Goal: Information Seeking & Learning: Compare options

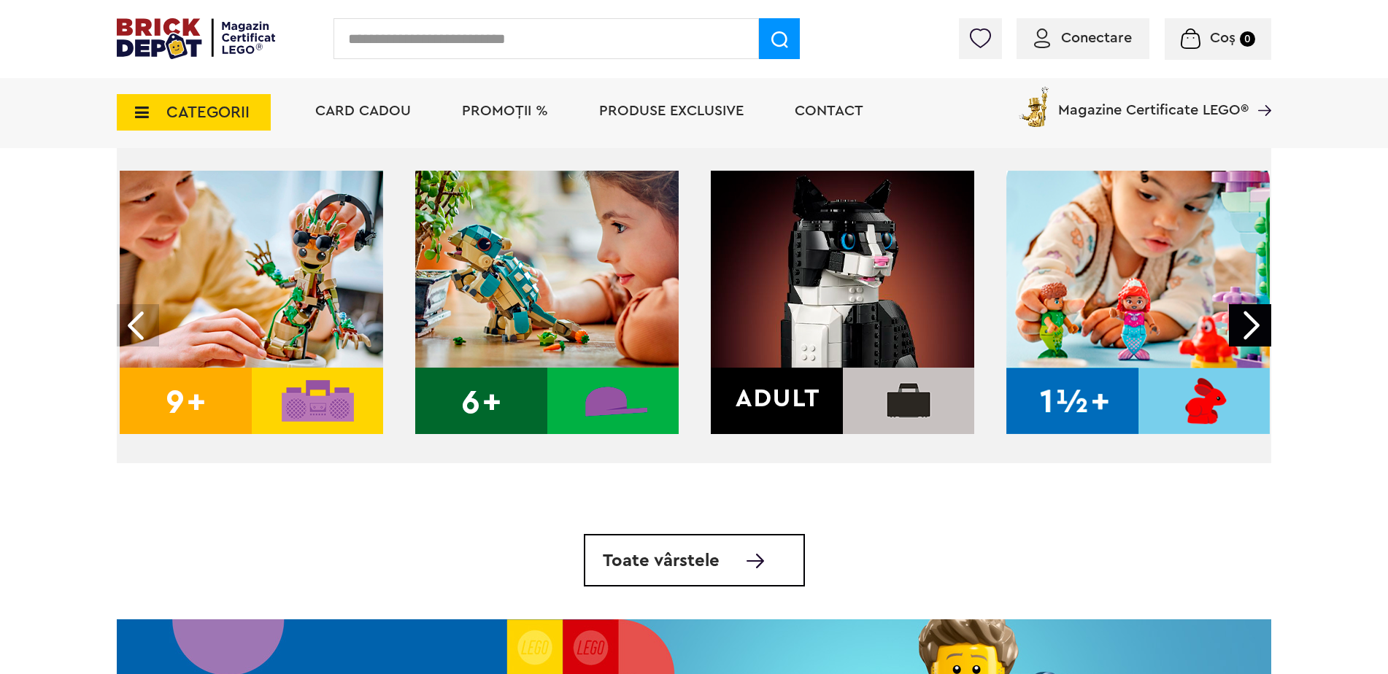
scroll to position [584, 0]
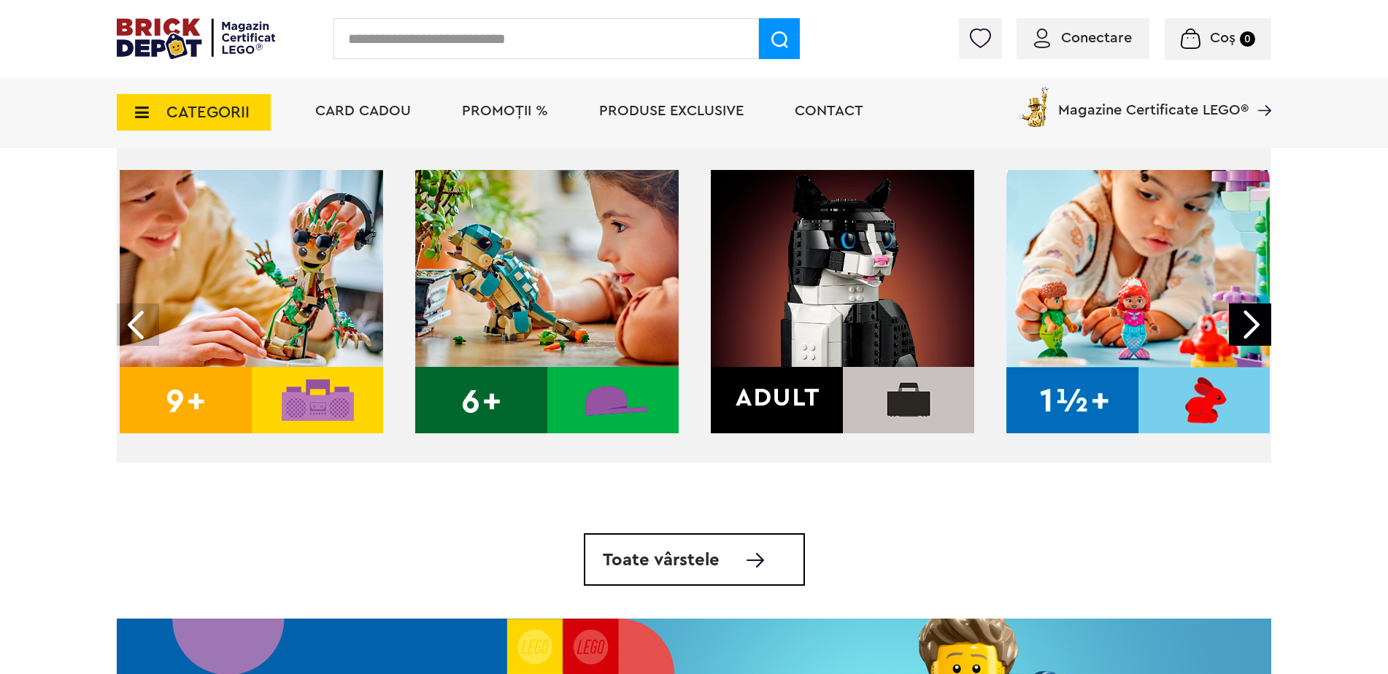
click at [690, 567] on span "Toate vârstele" at bounding box center [661, 561] width 117 height 18
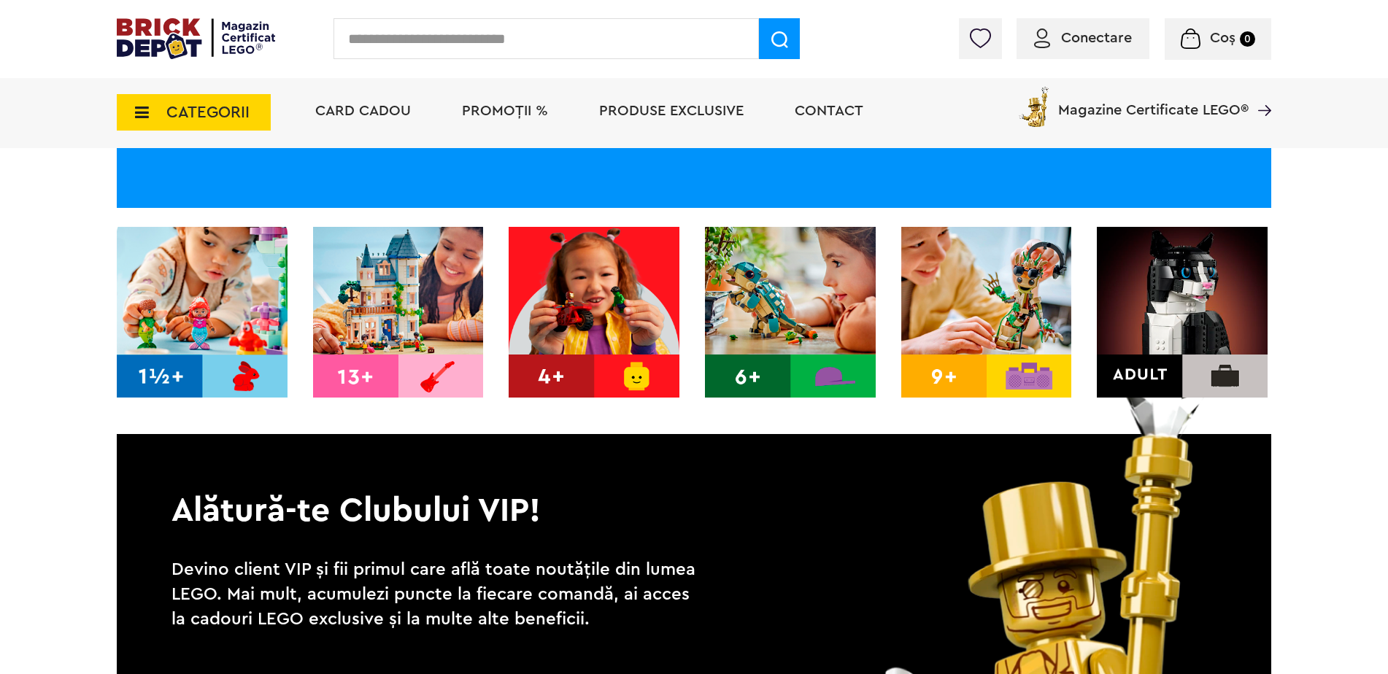
scroll to position [219, 0]
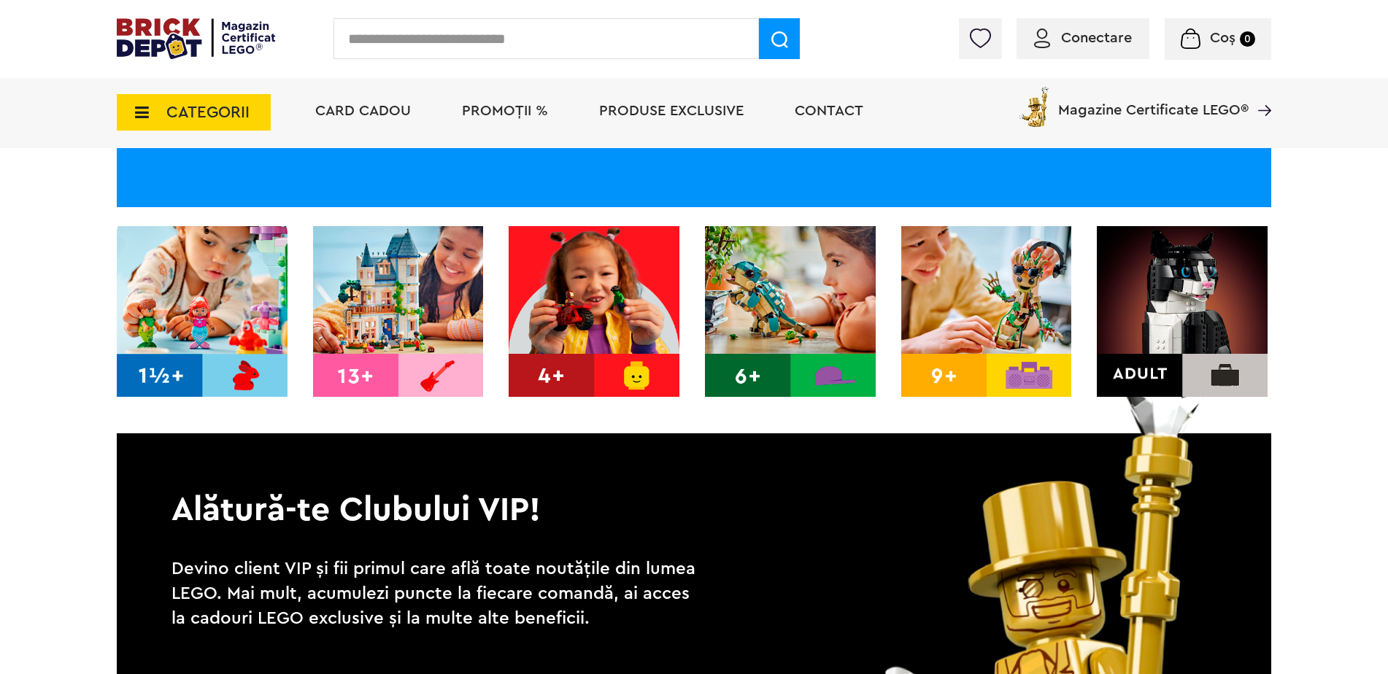
click at [620, 328] on img at bounding box center [594, 311] width 171 height 171
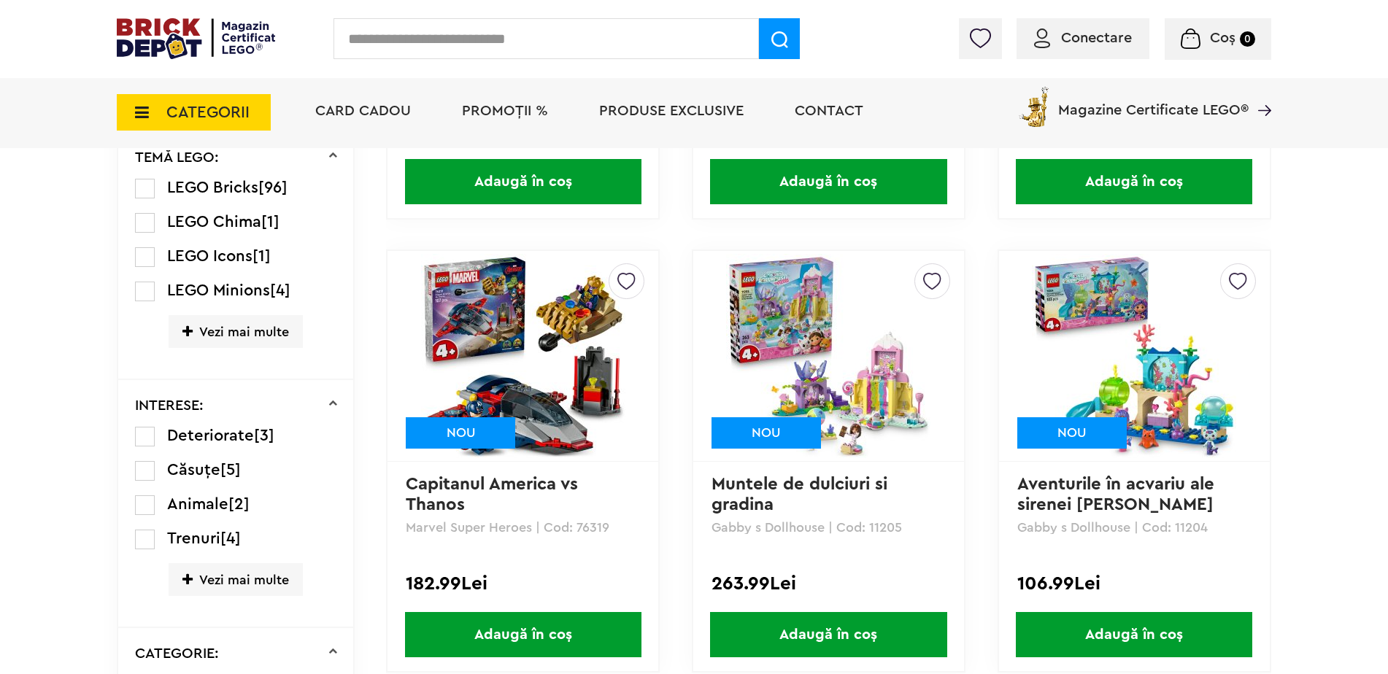
scroll to position [949, 0]
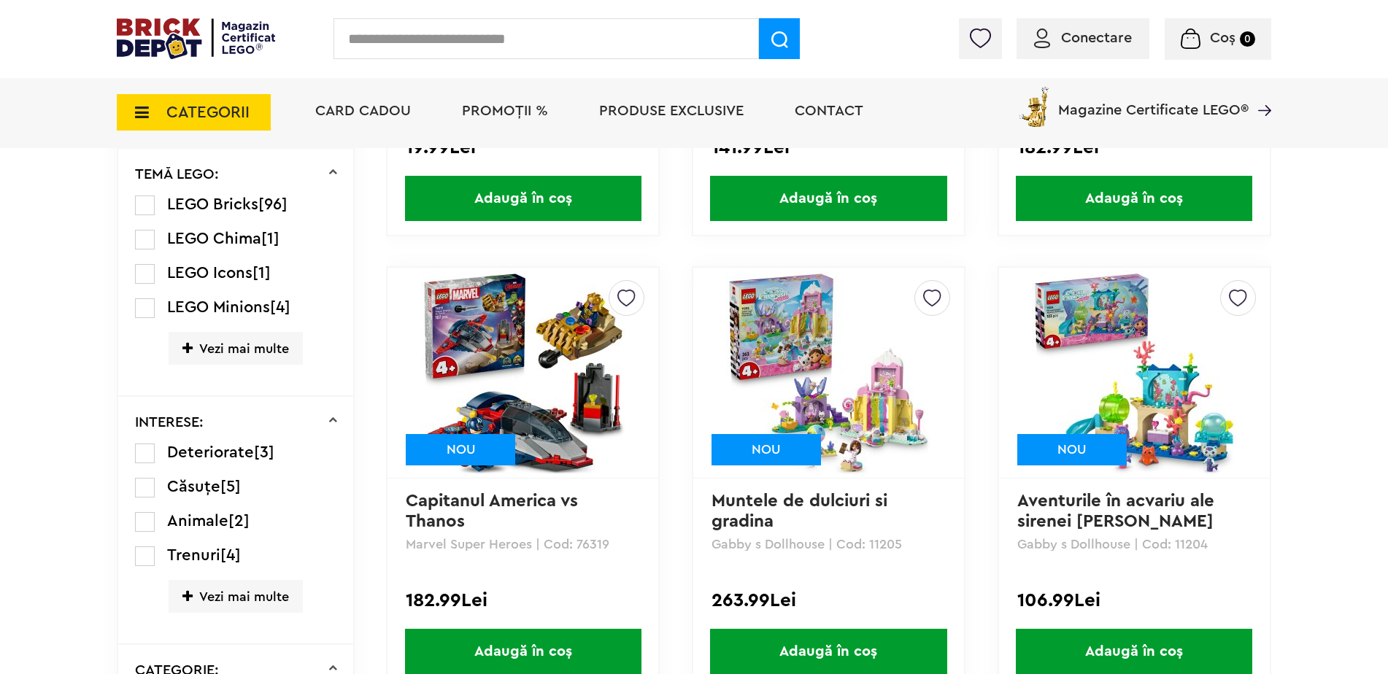
click at [779, 315] on img at bounding box center [828, 373] width 204 height 204
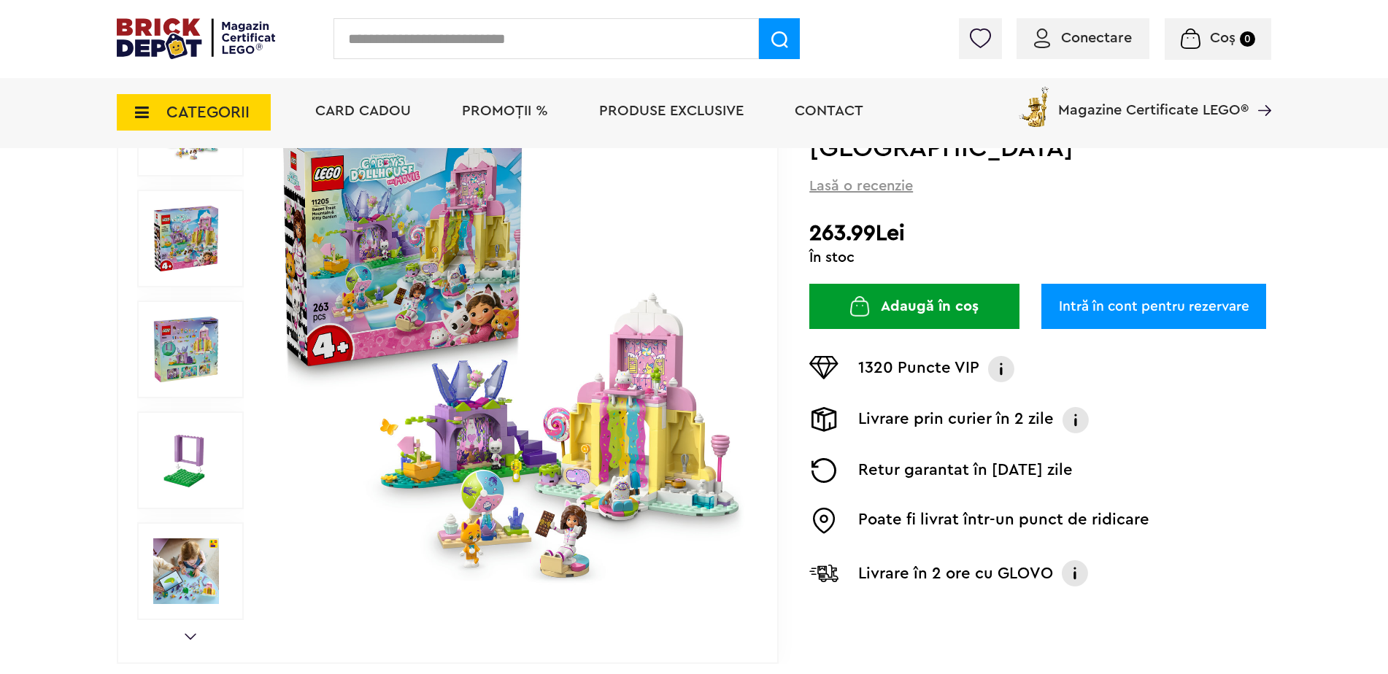
scroll to position [219, 0]
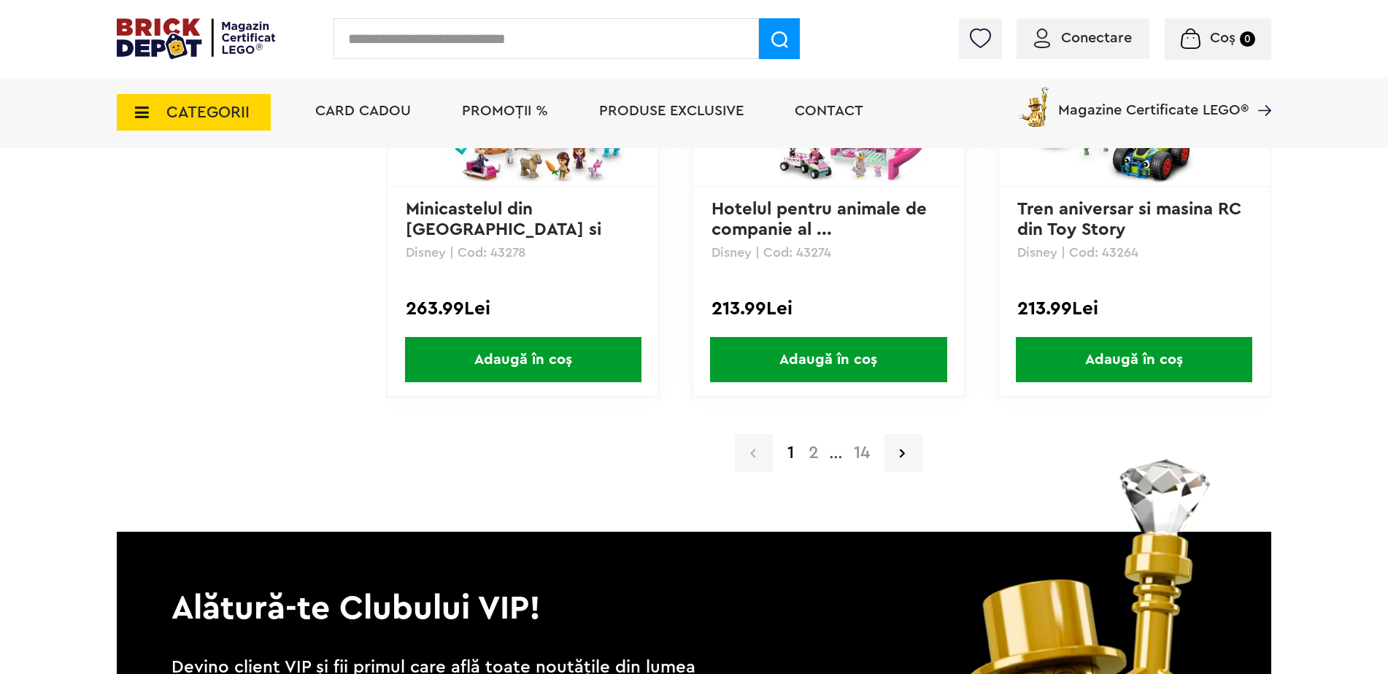
scroll to position [3065, 0]
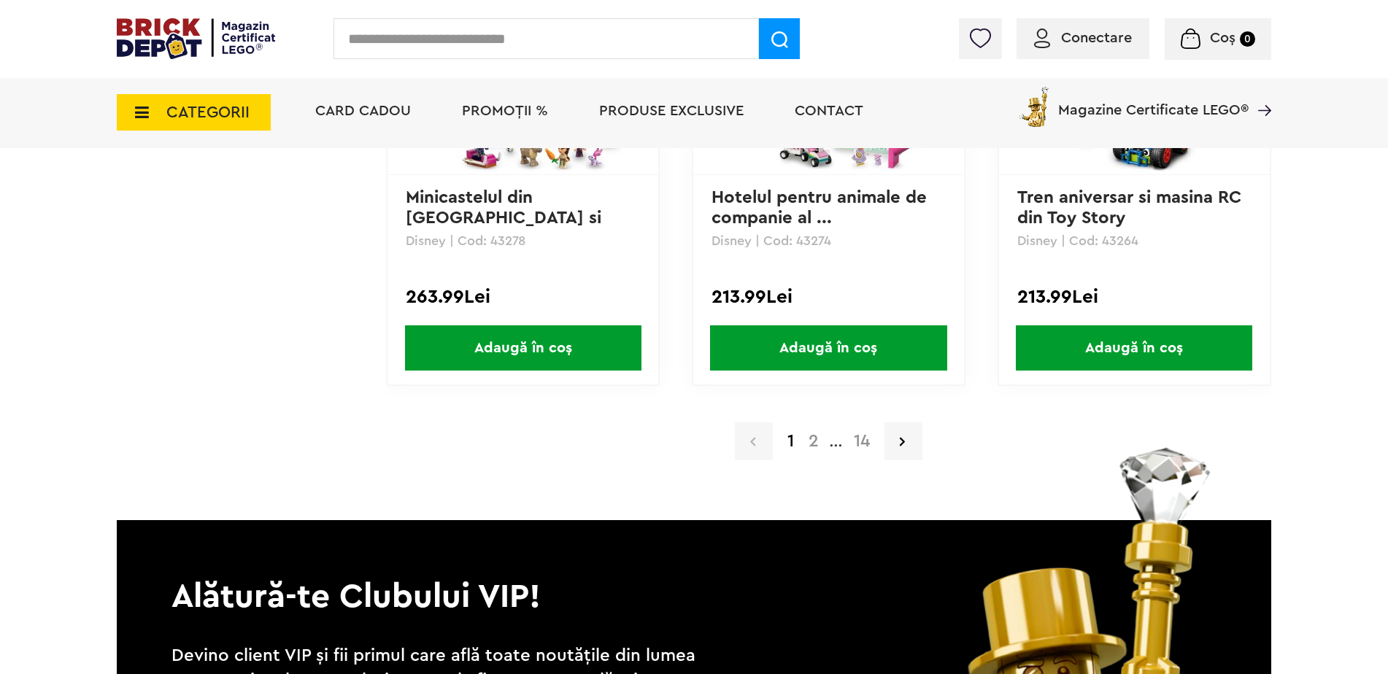
click at [816, 443] on a=4%2B&order=1&page=2"] "2" at bounding box center [813, 442] width 25 height 18
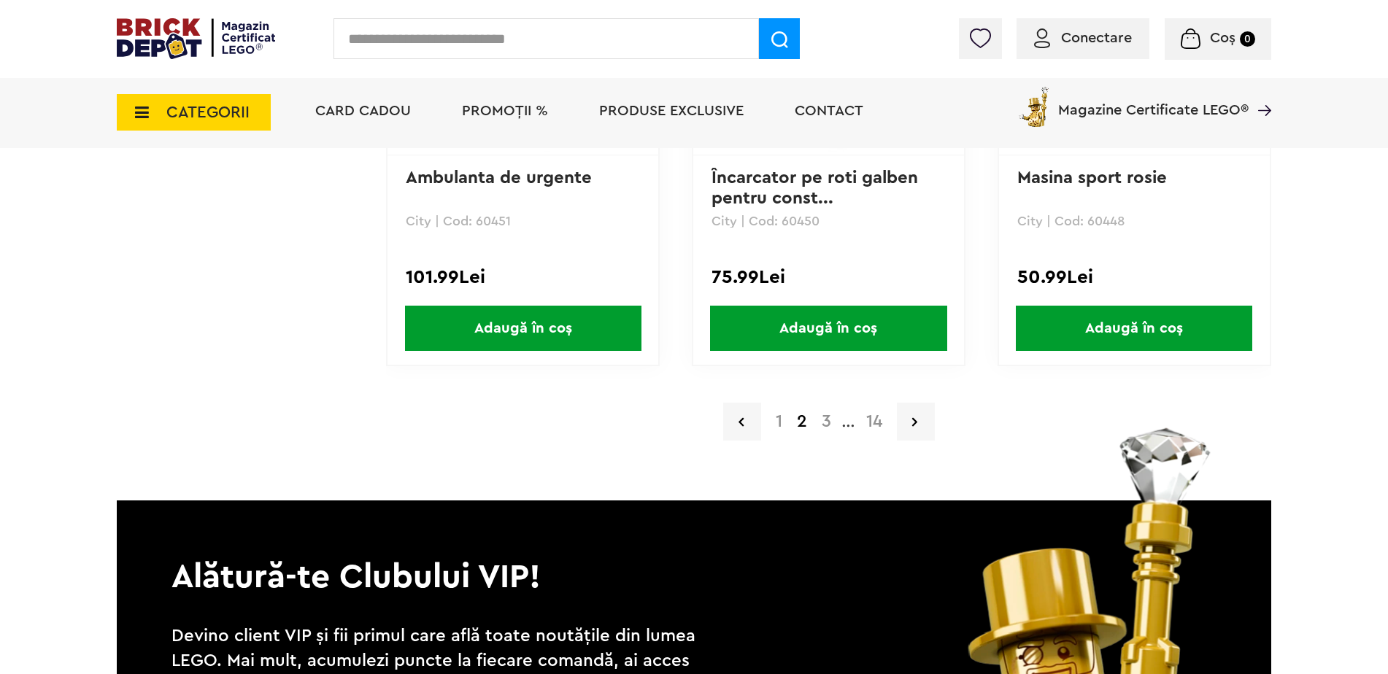
scroll to position [3065, 0]
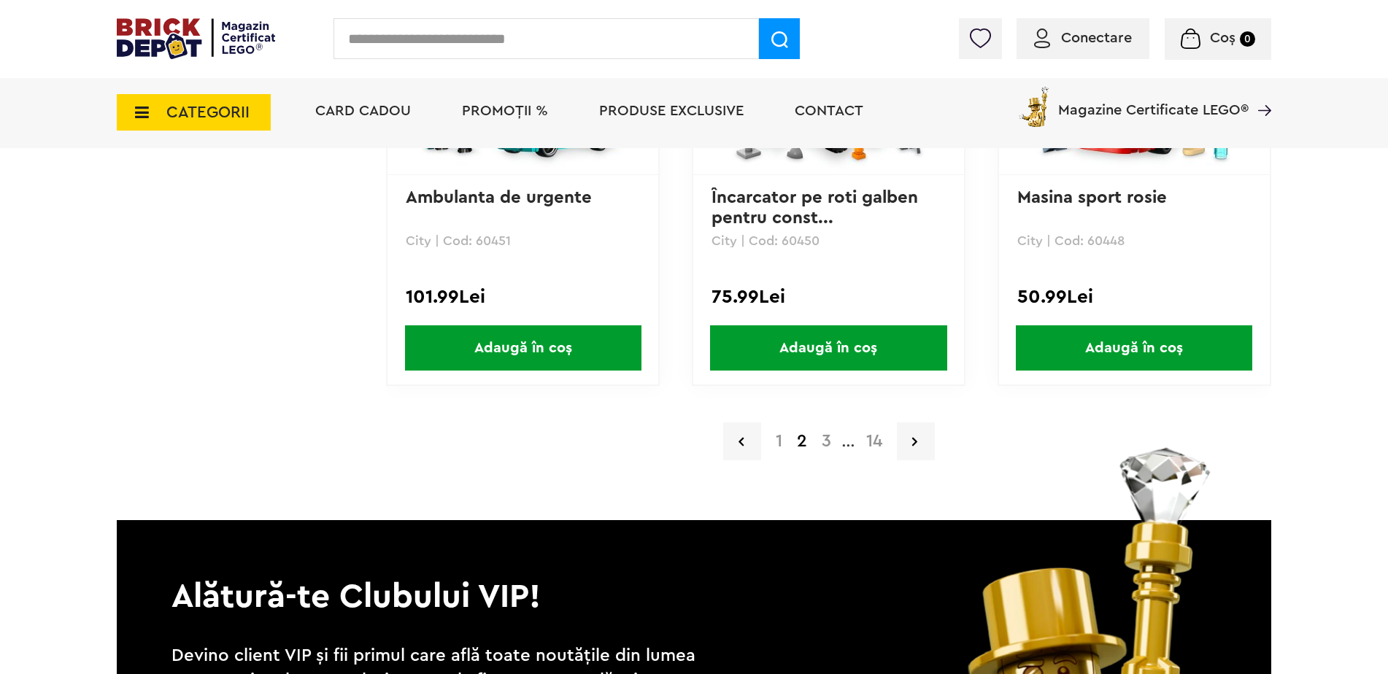
click at [829, 444] on a=4%2B&order=1&page=3"] "3" at bounding box center [826, 442] width 24 height 18
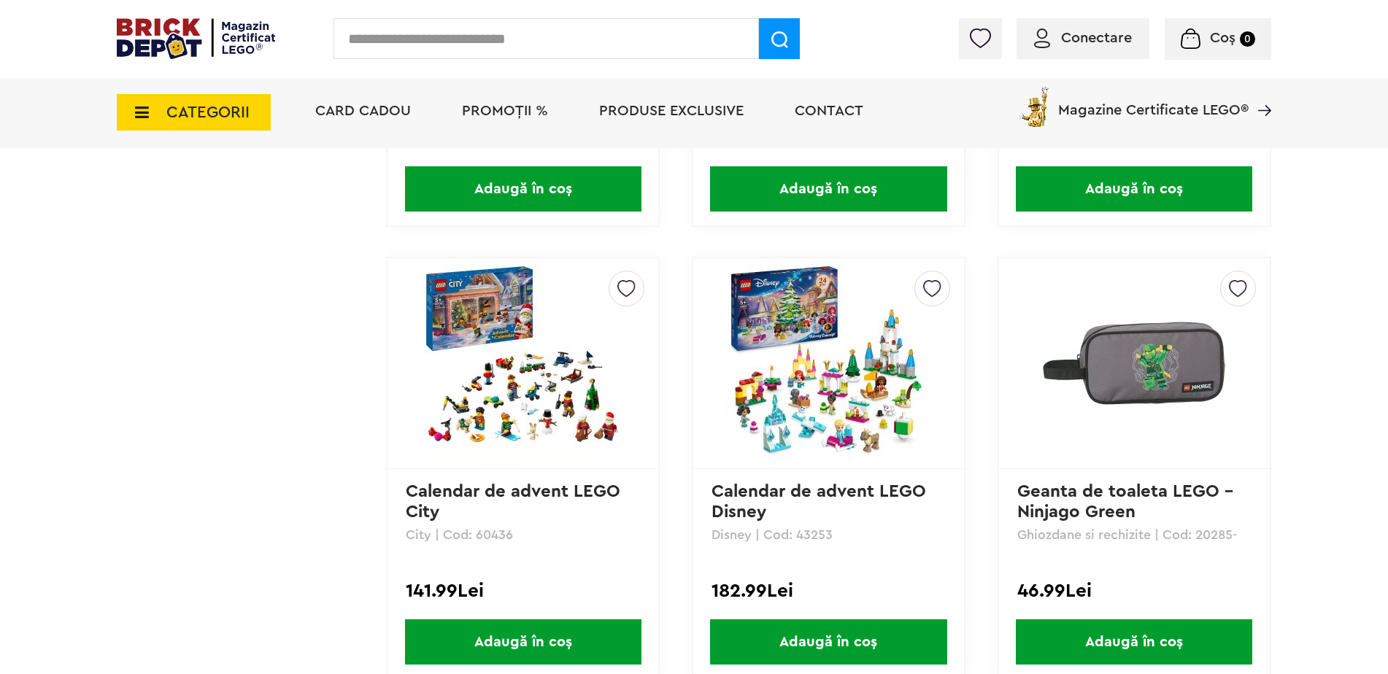
scroll to position [2773, 0]
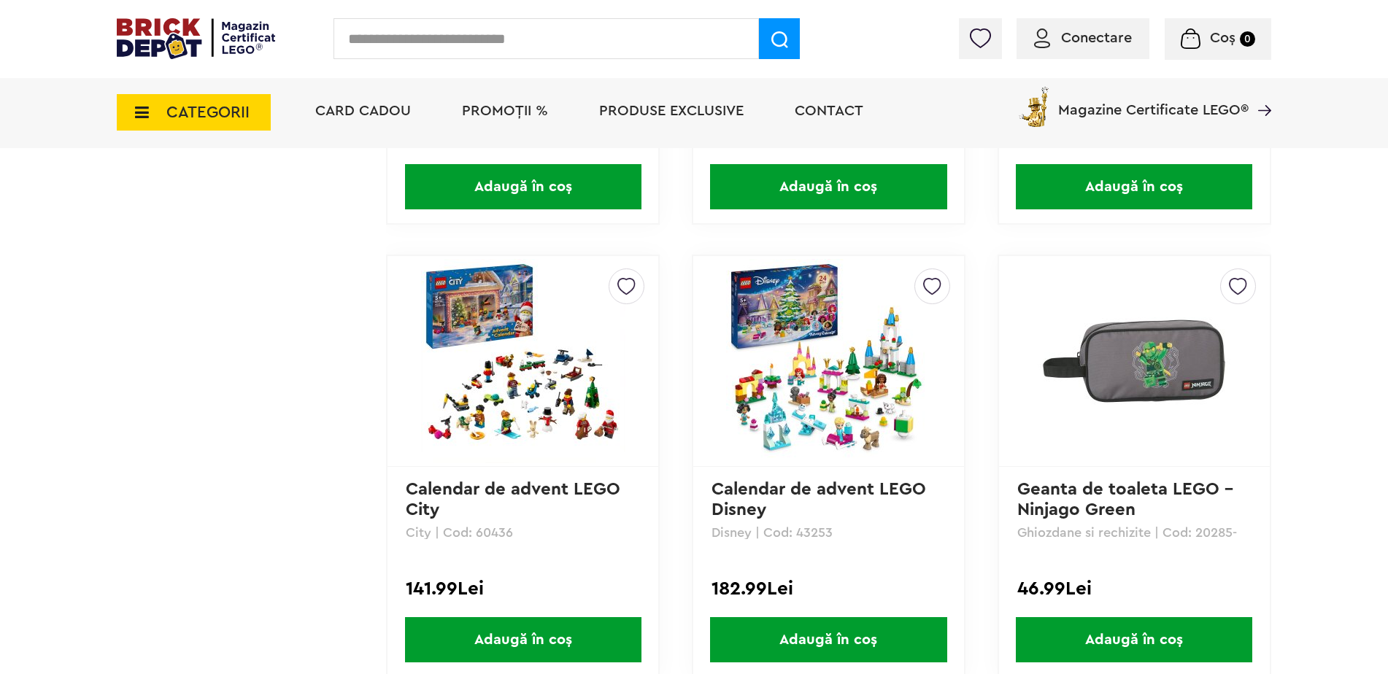
click at [815, 380] on img at bounding box center [828, 361] width 204 height 204
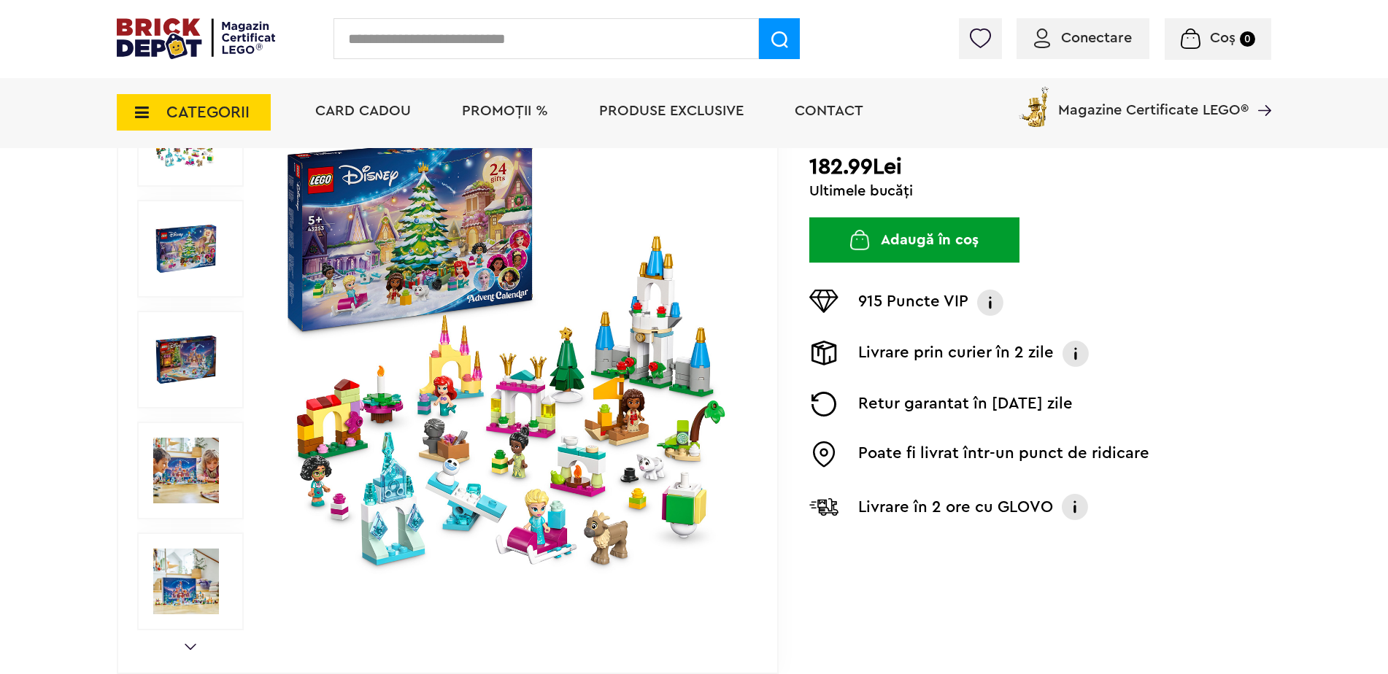
scroll to position [146, 0]
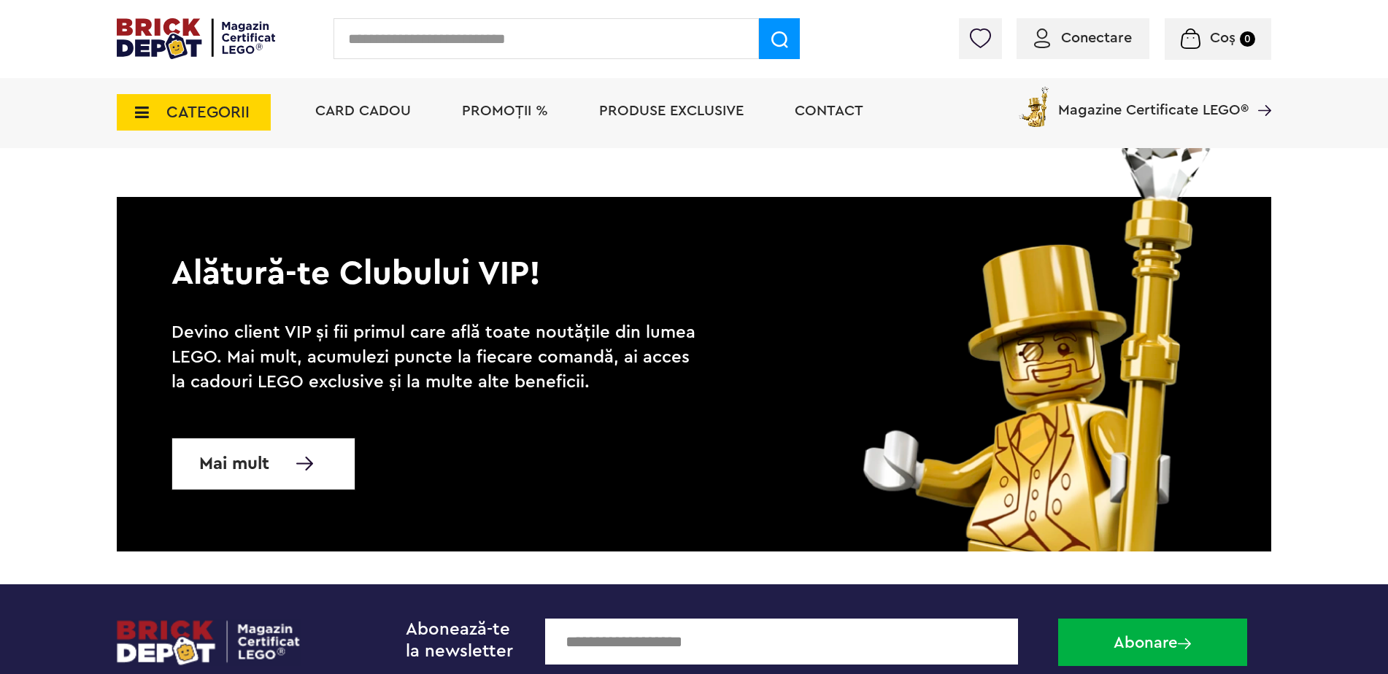
scroll to position [3211, 0]
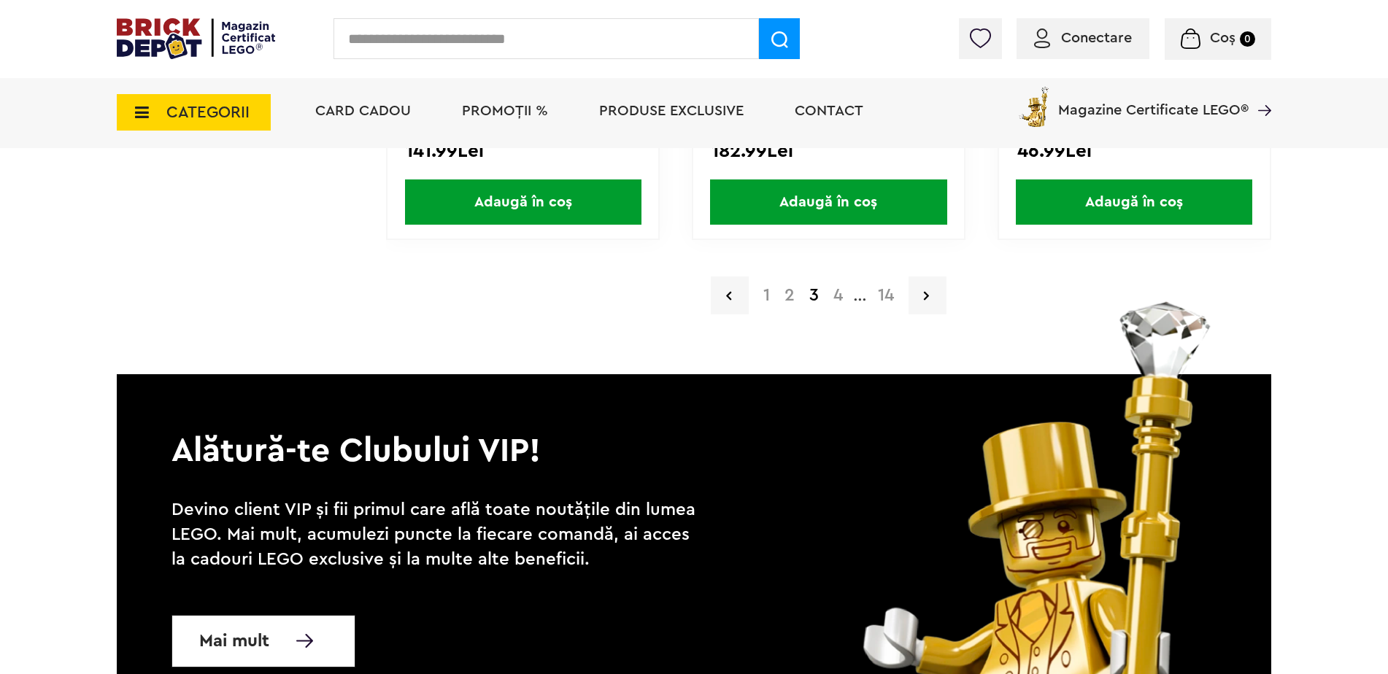
click at [838, 297] on a=4%2B&order=1&page=4"] "4" at bounding box center [838, 296] width 24 height 18
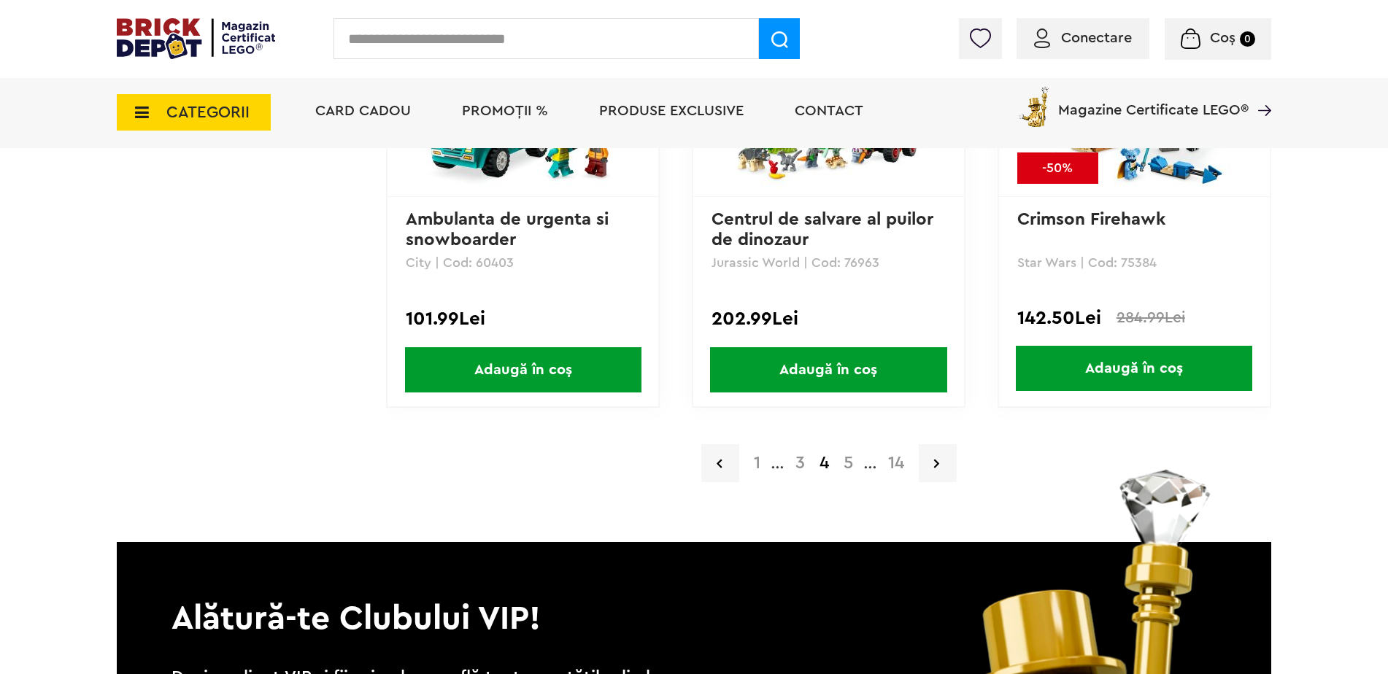
scroll to position [3065, 0]
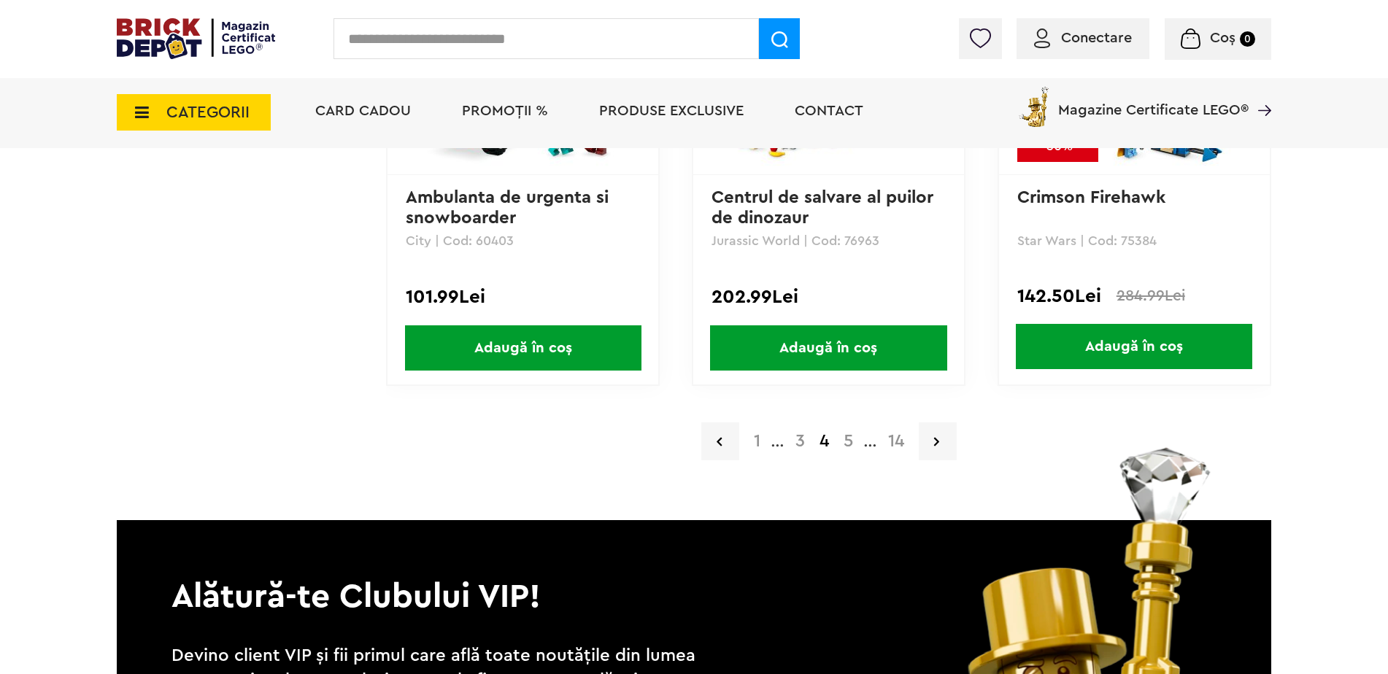
click at [851, 439] on a=4%2B&order=1&page=5"] "5" at bounding box center [848, 442] width 24 height 18
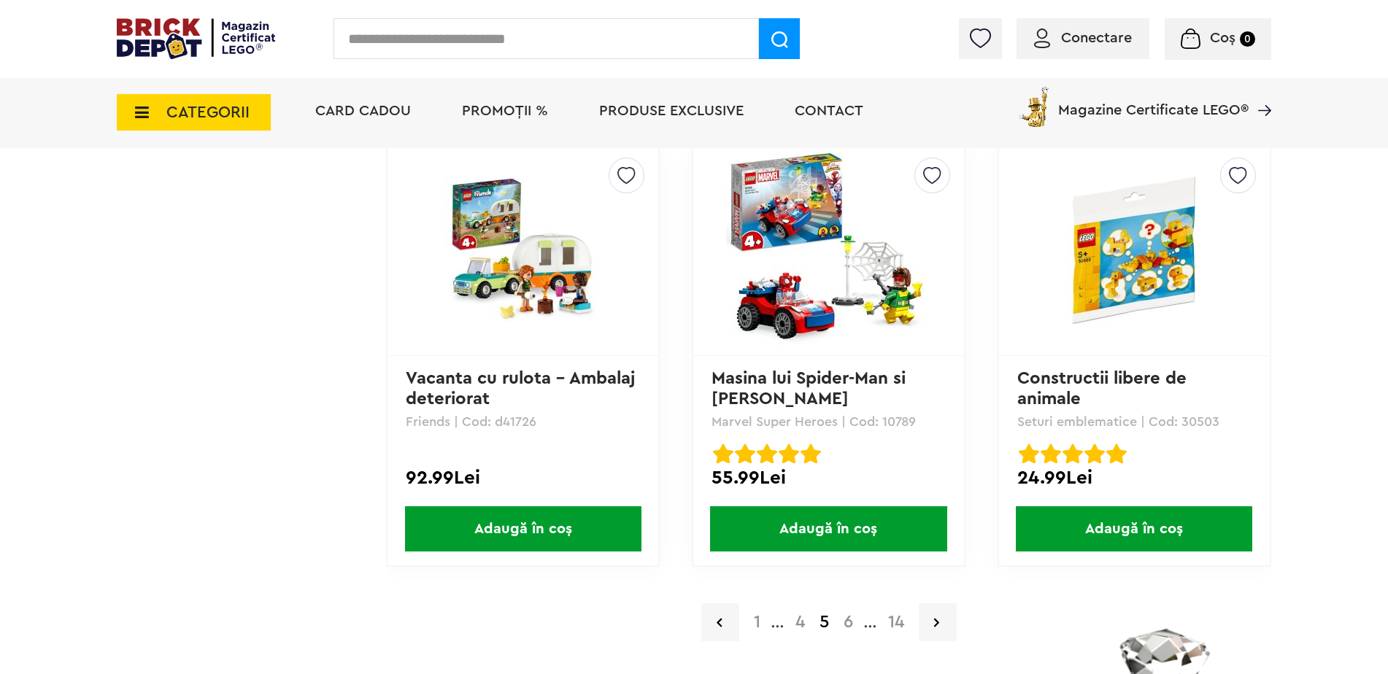
scroll to position [2919, 0]
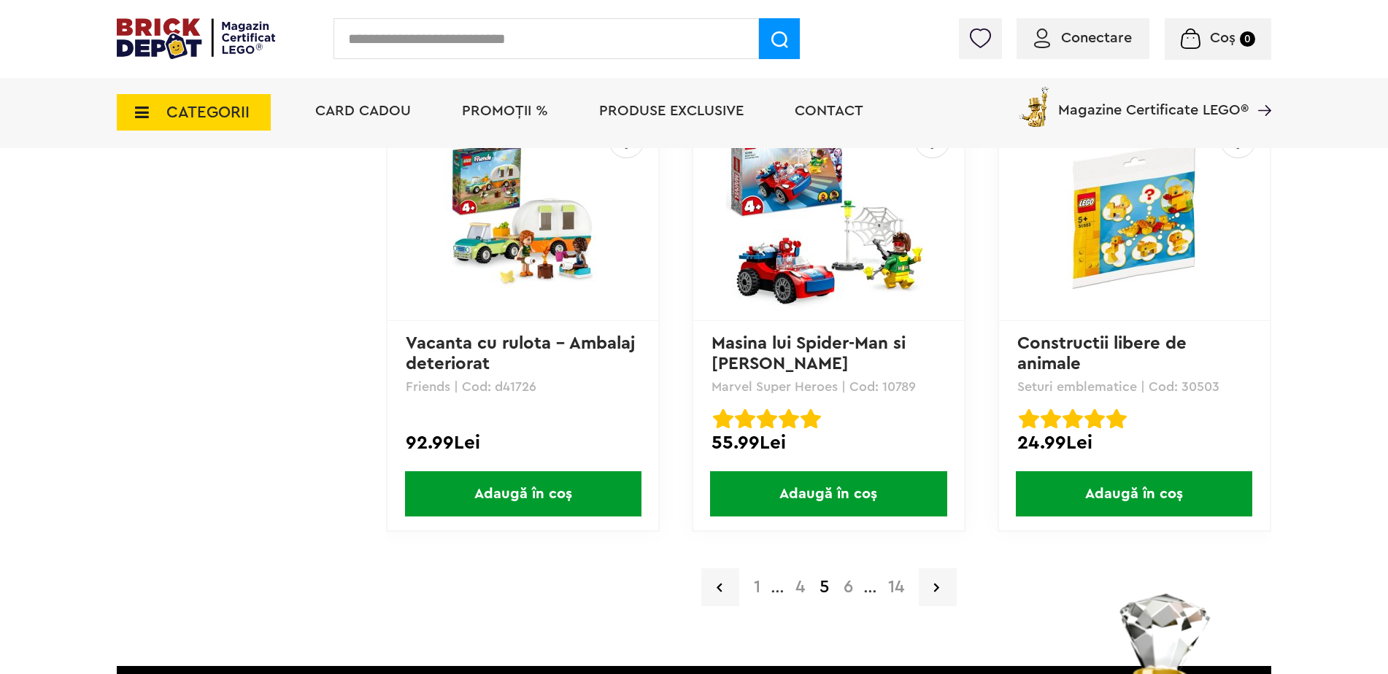
click at [847, 590] on a=4%2B&order=1&page=6"] "6" at bounding box center [848, 588] width 24 height 18
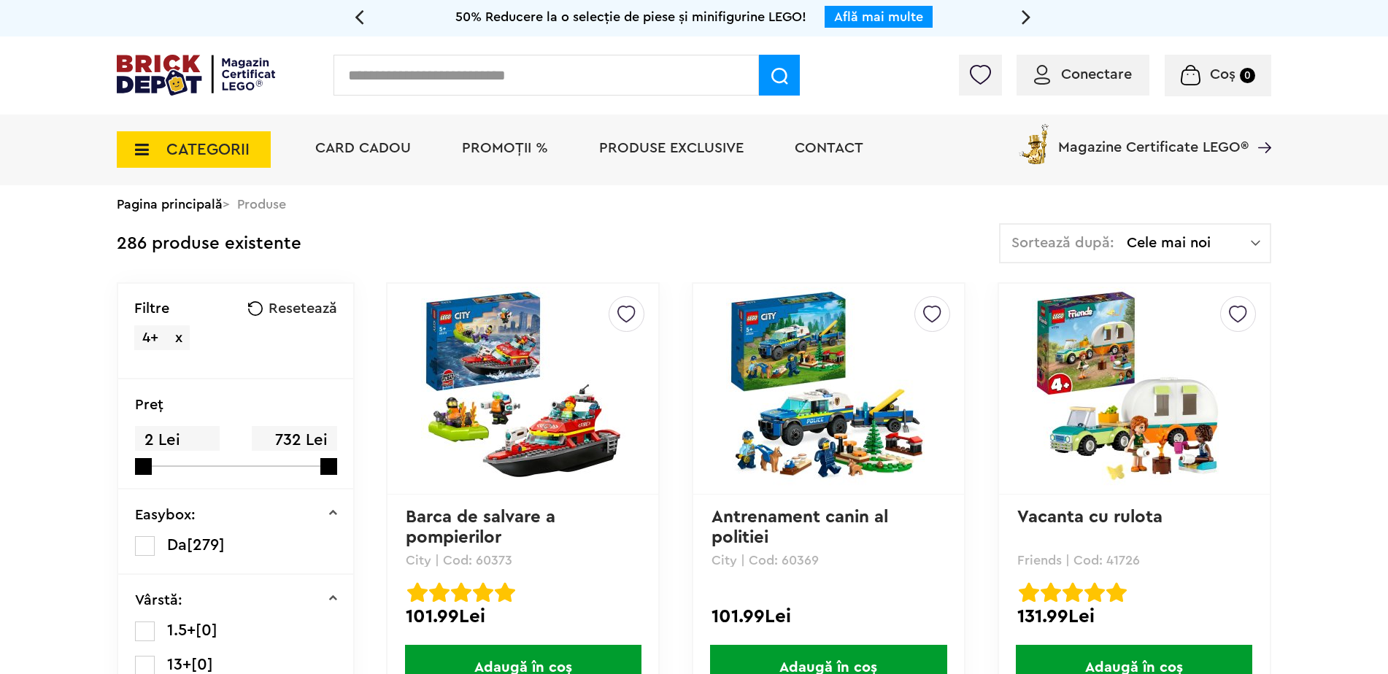
click at [174, 150] on span "CATEGORII" at bounding box center [207, 150] width 83 height 16
